Goal: Task Accomplishment & Management: Complete application form

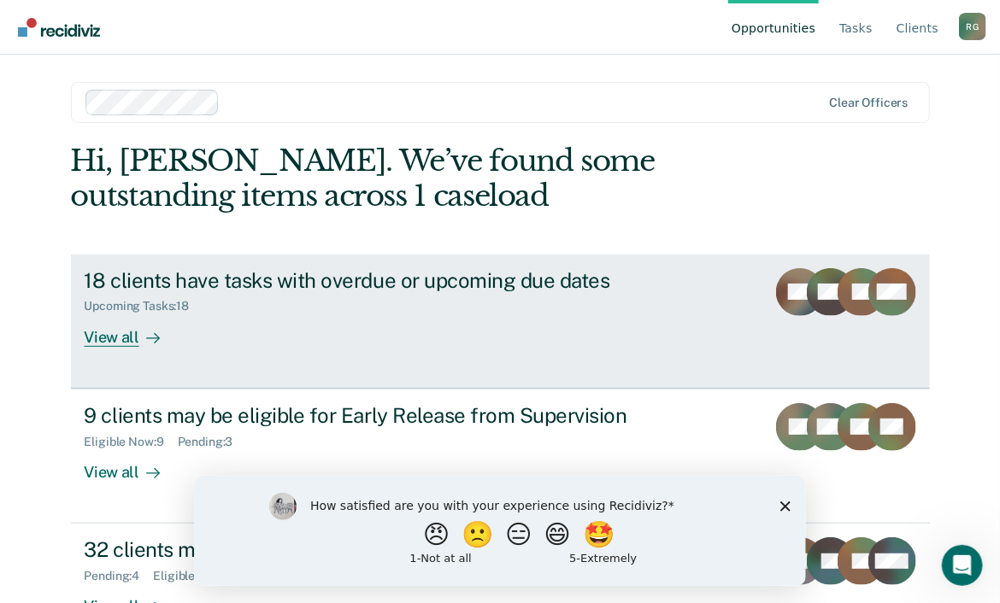
scroll to position [55, 0]
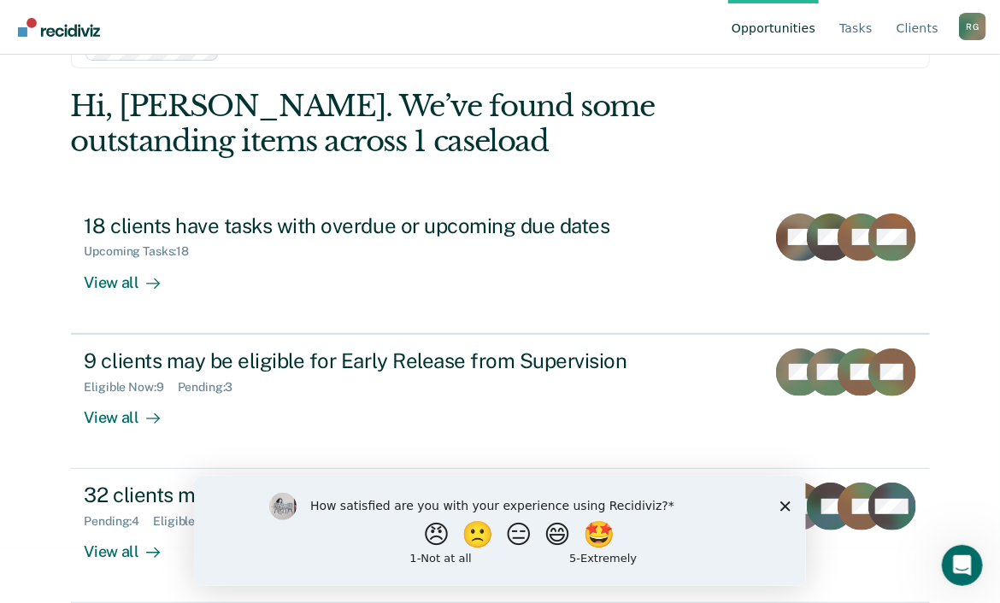
click at [60, 549] on html "Looks like you’re using Internet Explorer 11. For faster loading and a better e…" at bounding box center [500, 246] width 1000 height 603
click at [785, 506] on polygon "Close survey" at bounding box center [785, 506] width 10 height 10
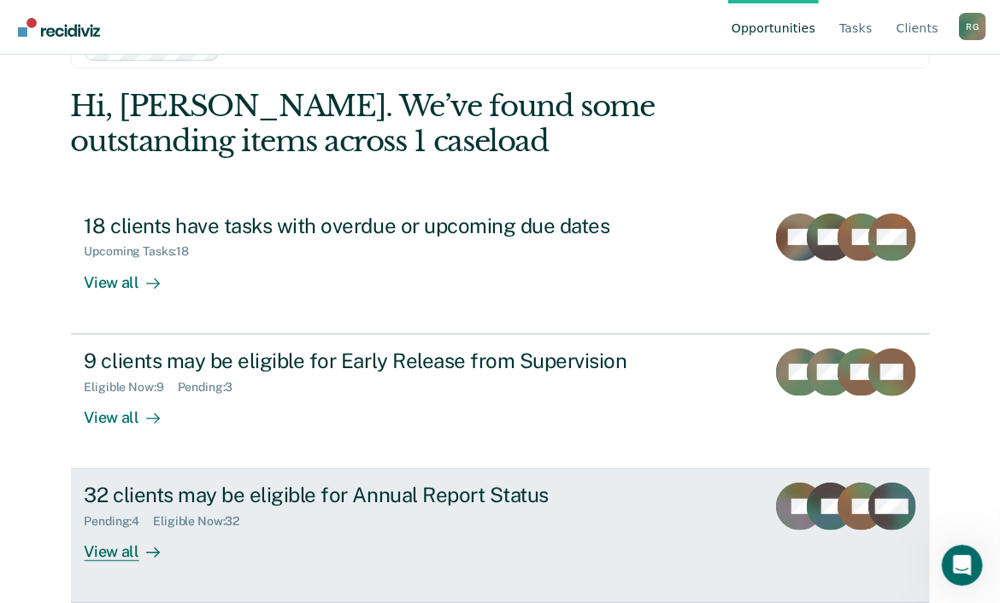
click at [98, 558] on div "View all" at bounding box center [133, 545] width 96 height 33
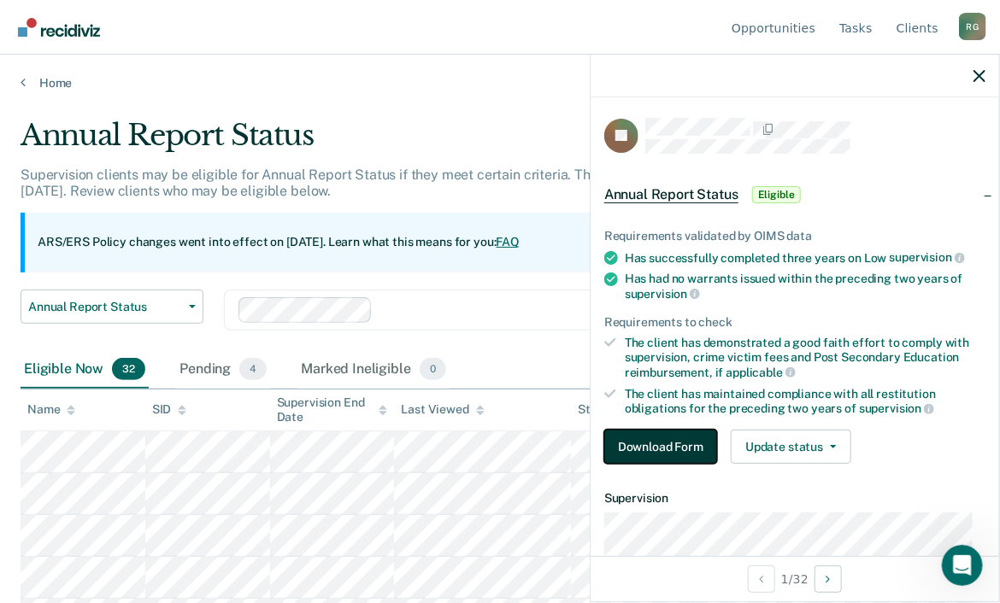
click at [636, 444] on button "Download Form" at bounding box center [660, 447] width 113 height 34
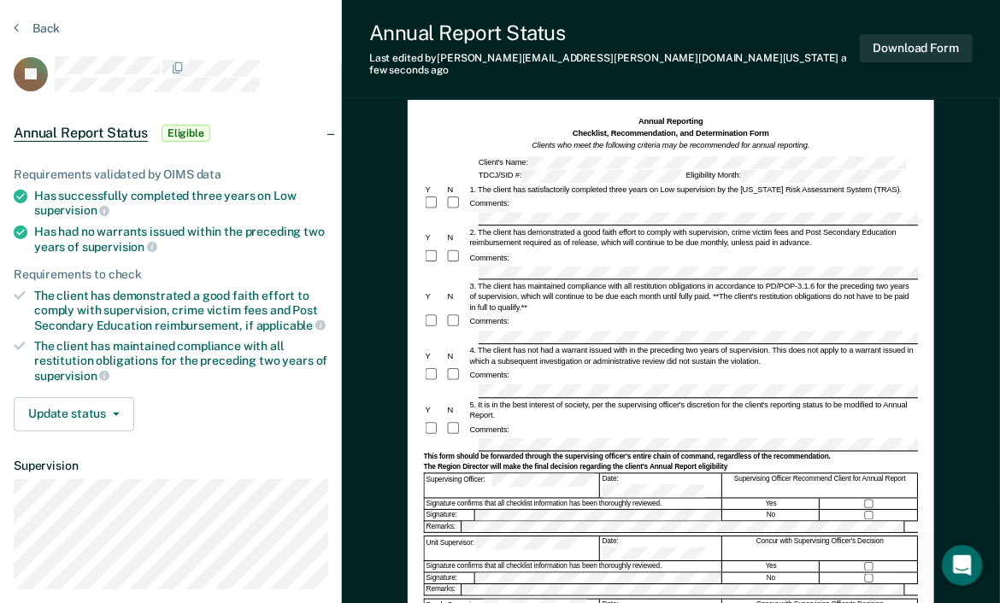
scroll to position [85, 0]
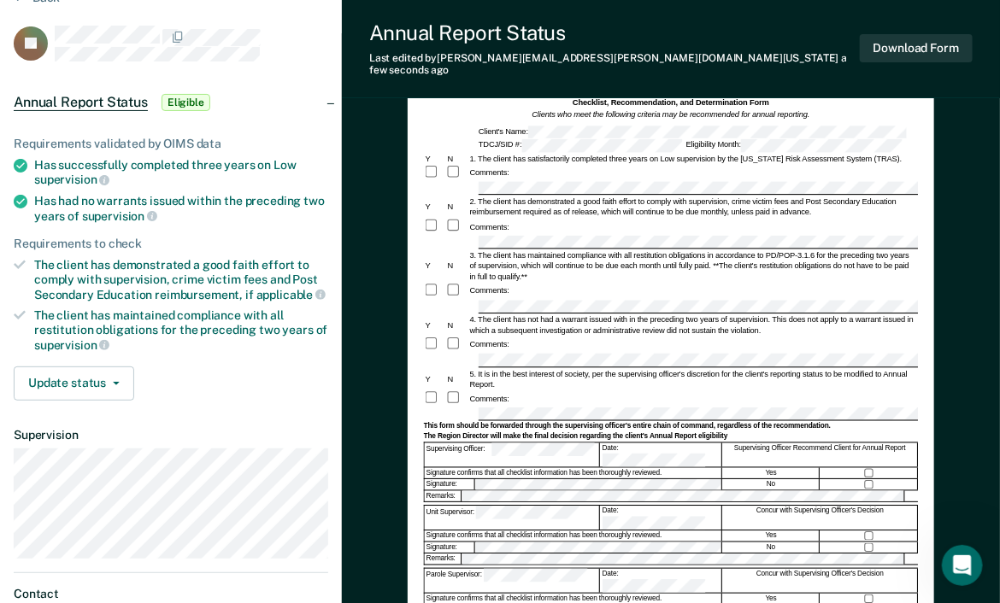
click at [511, 593] on div "Signature confirms that all checklist information has been thoroughly reviewed." at bounding box center [573, 598] width 297 height 10
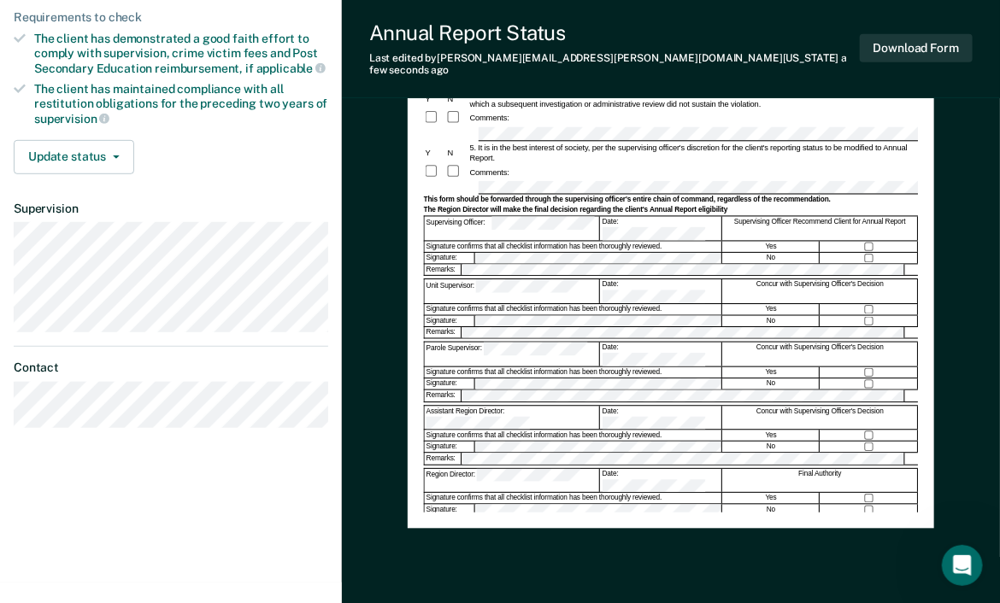
scroll to position [342, 0]
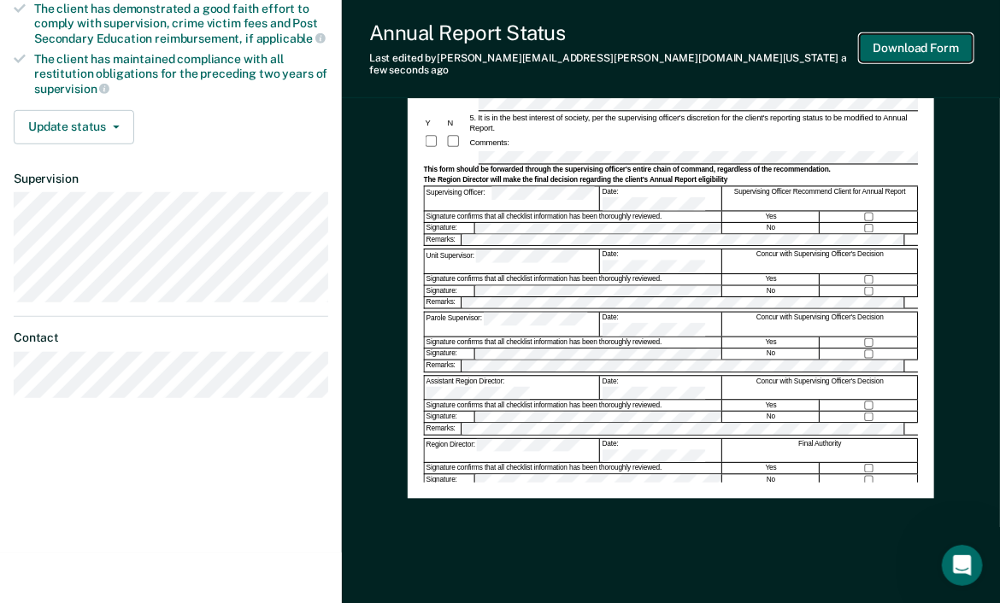
click at [917, 40] on button "Download Form" at bounding box center [916, 48] width 113 height 28
